Goal: Navigation & Orientation: Find specific page/section

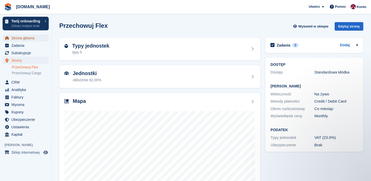
click at [24, 36] on span "Strona główna" at bounding box center [26, 38] width 31 height 7
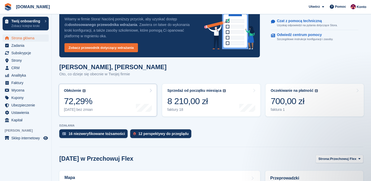
scroll to position [15, 0]
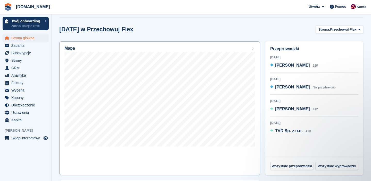
scroll to position [144, 0]
